Goal: Task Accomplishment & Management: Manage account settings

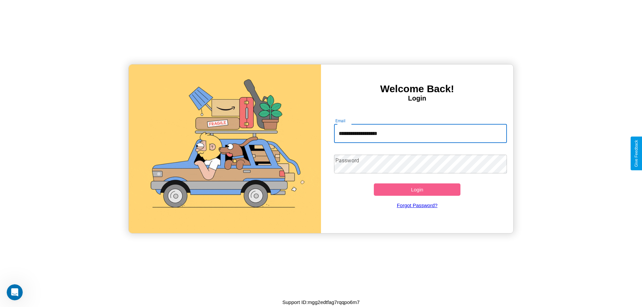
type input "**********"
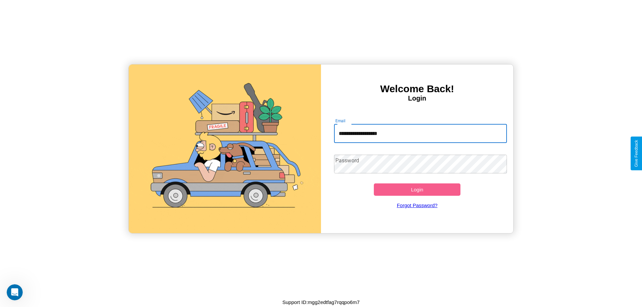
click at [417, 190] on button "Login" at bounding box center [417, 190] width 87 height 12
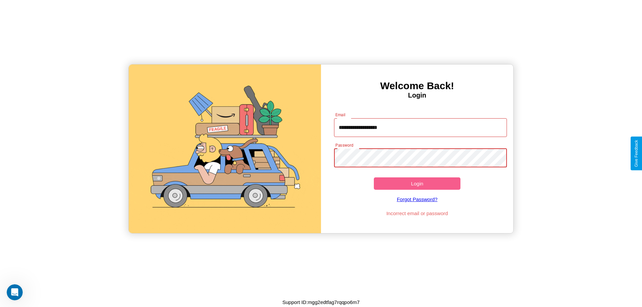
click at [417, 184] on button "Login" at bounding box center [417, 184] width 87 height 12
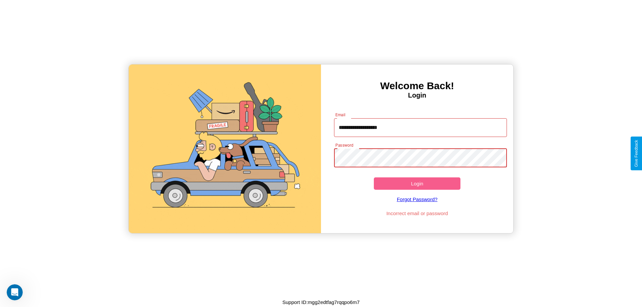
click at [417, 184] on button "Login" at bounding box center [417, 184] width 87 height 12
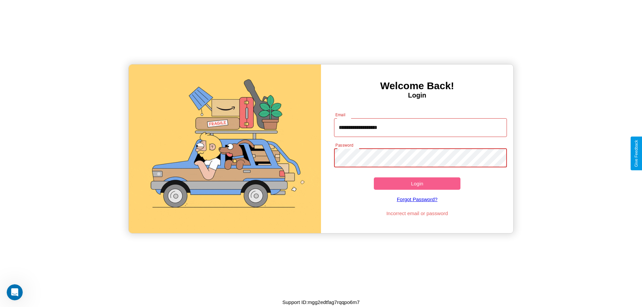
click at [417, 184] on button "Login" at bounding box center [417, 184] width 87 height 12
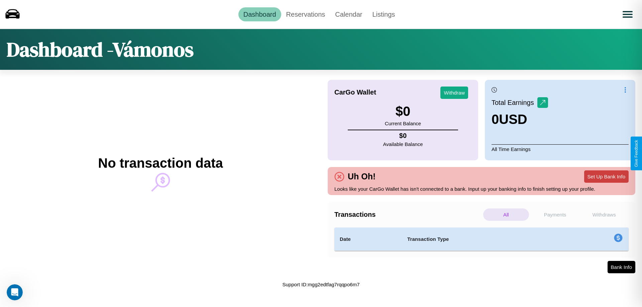
click at [606, 177] on button "Set Up Bank Info" at bounding box center [606, 177] width 44 height 12
